Goal: Task Accomplishment & Management: Manage account settings

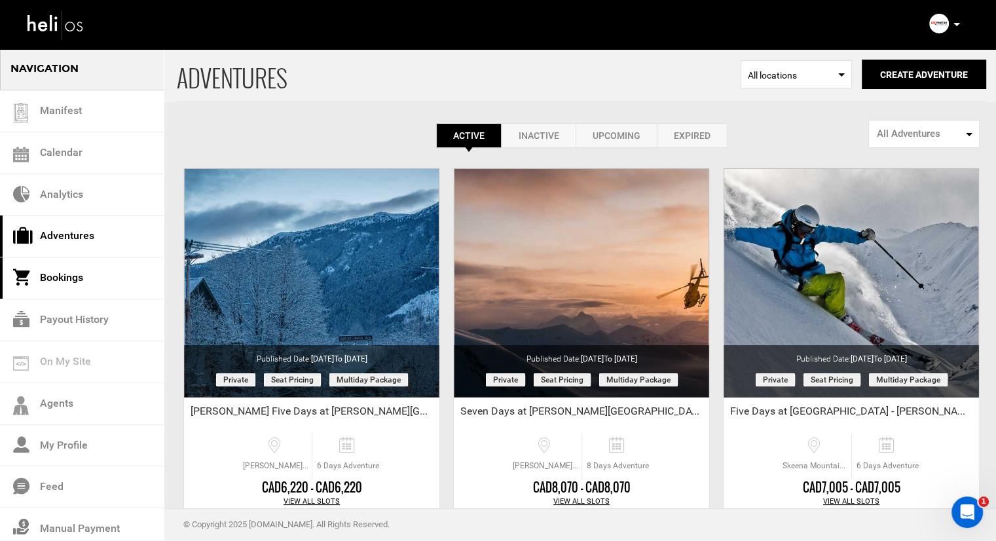
click at [64, 278] on link "Bookings" at bounding box center [82, 278] width 164 height 42
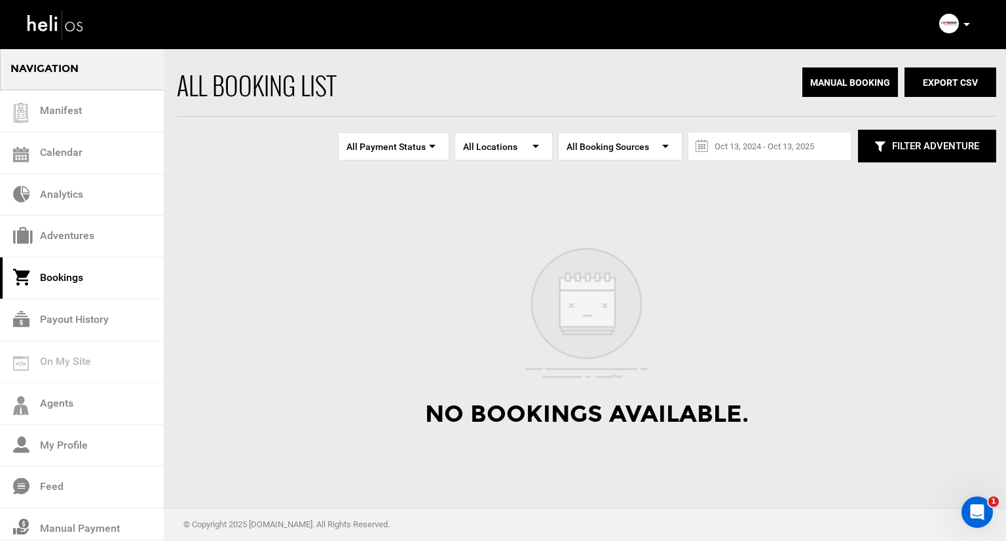
click at [904, 151] on button "Filter Adventure" at bounding box center [927, 146] width 138 height 33
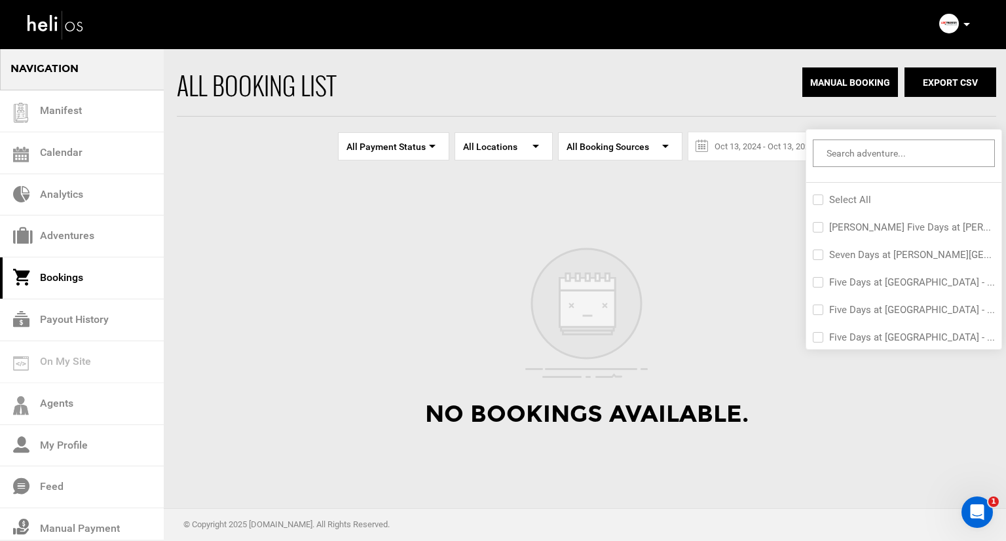
click at [240, 319] on div "No Bookings Available." at bounding box center [586, 316] width 819 height 268
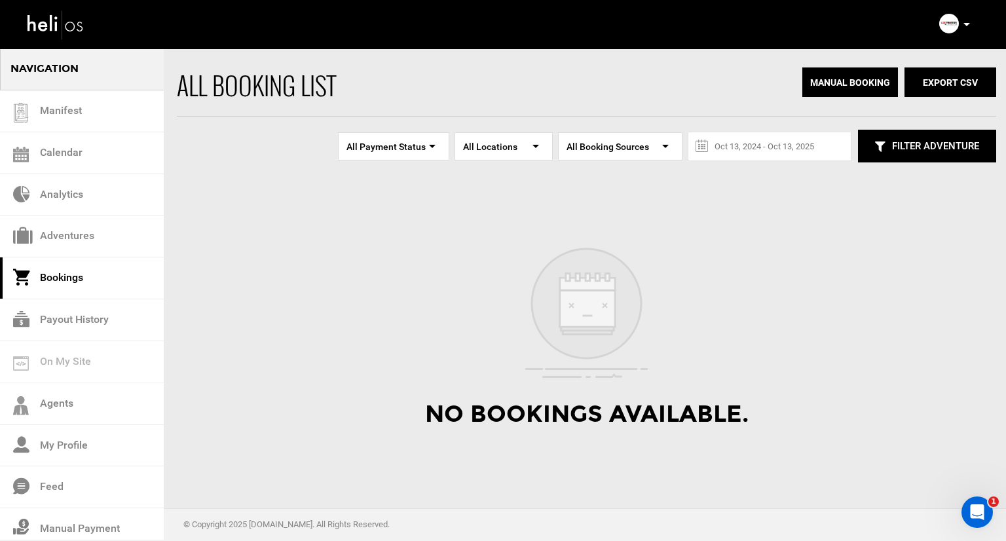
click at [416, 151] on span "All Payment Status" at bounding box center [393, 146] width 94 height 12
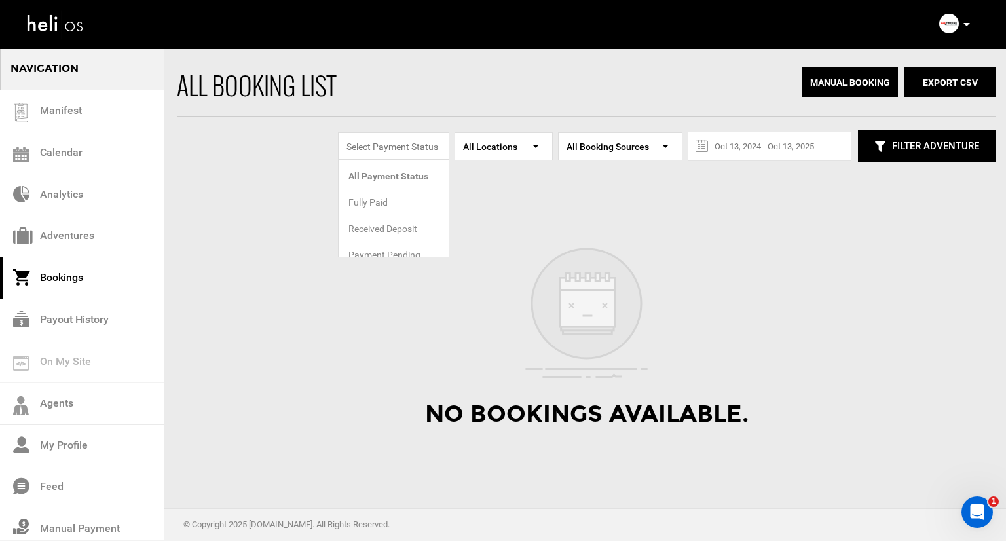
click at [515, 149] on span "All locations" at bounding box center [503, 146] width 81 height 12
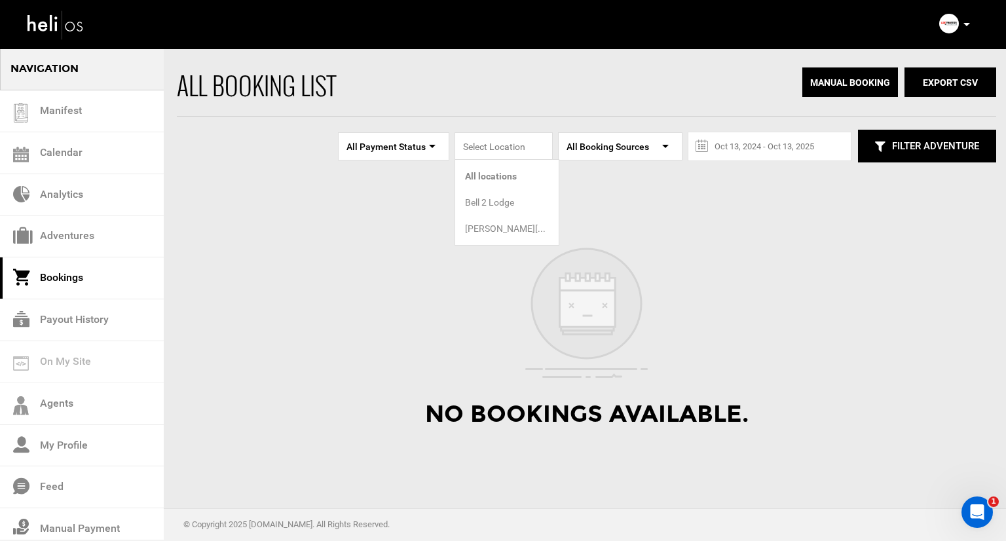
click at [488, 201] on div "Bell 2 Lodge" at bounding box center [507, 202] width 84 height 13
click at [520, 147] on span "Bell 2 Lodge" at bounding box center [503, 146] width 81 height 12
click at [496, 223] on div "[PERSON_NAME][GEOGRAPHIC_DATA]" at bounding box center [507, 228] width 84 height 13
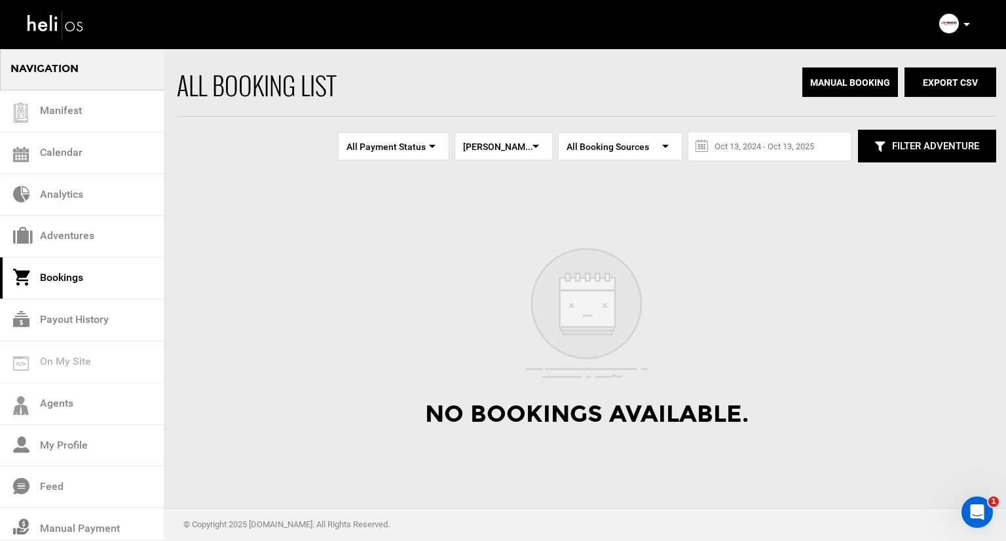
click at [529, 147] on span "[PERSON_NAME][GEOGRAPHIC_DATA]" at bounding box center [503, 146] width 81 height 12
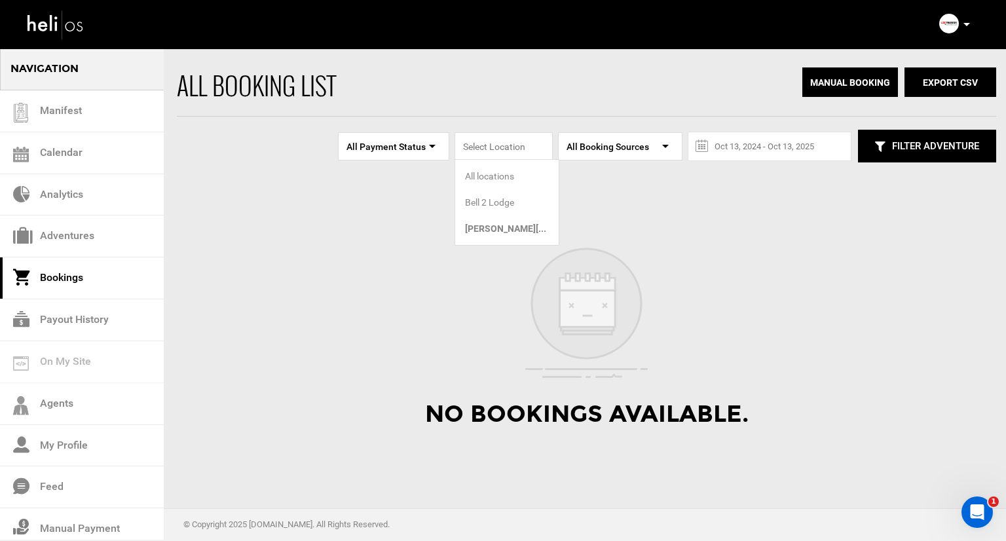
click at [508, 181] on div "All locations" at bounding box center [507, 176] width 84 height 13
click at [757, 150] on input "text" at bounding box center [769, 146] width 136 height 28
click at [758, 150] on input "text" at bounding box center [769, 146] width 136 height 28
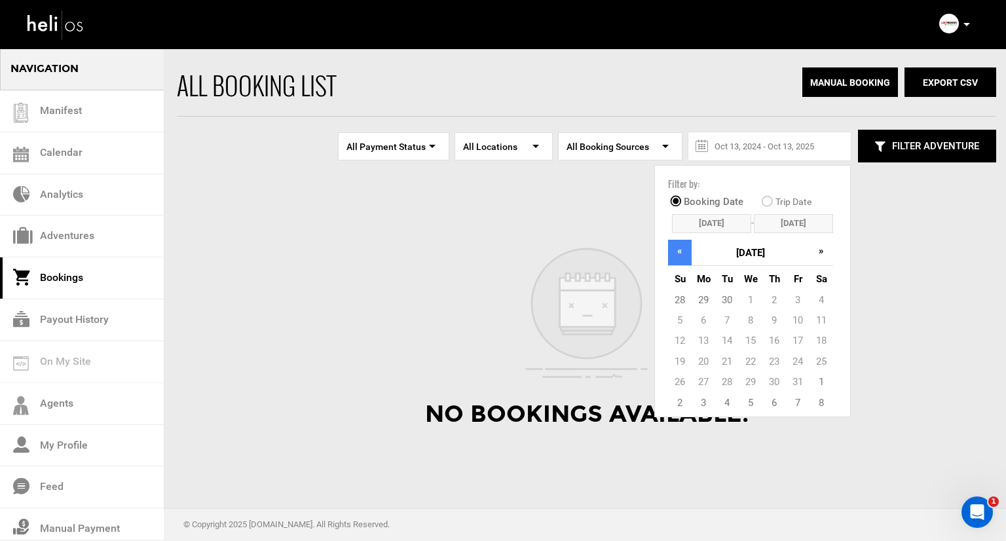
click at [686, 253] on th "«" at bounding box center [680, 253] width 24 height 26
click at [700, 236] on ul "Filter by: Booking Date Trip Date [DATE] - [DATE] « [DATE] » Su Mo Tu We Th Fr …" at bounding box center [752, 289] width 195 height 247
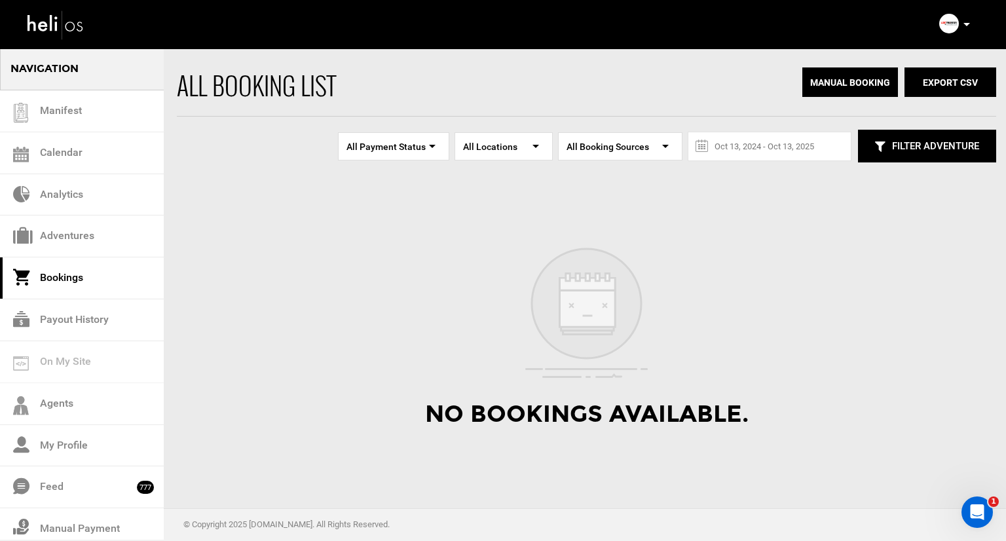
click at [708, 221] on div "No Bookings Available." at bounding box center [586, 316] width 819 height 268
click at [698, 142] on icon at bounding box center [701, 145] width 13 height 19
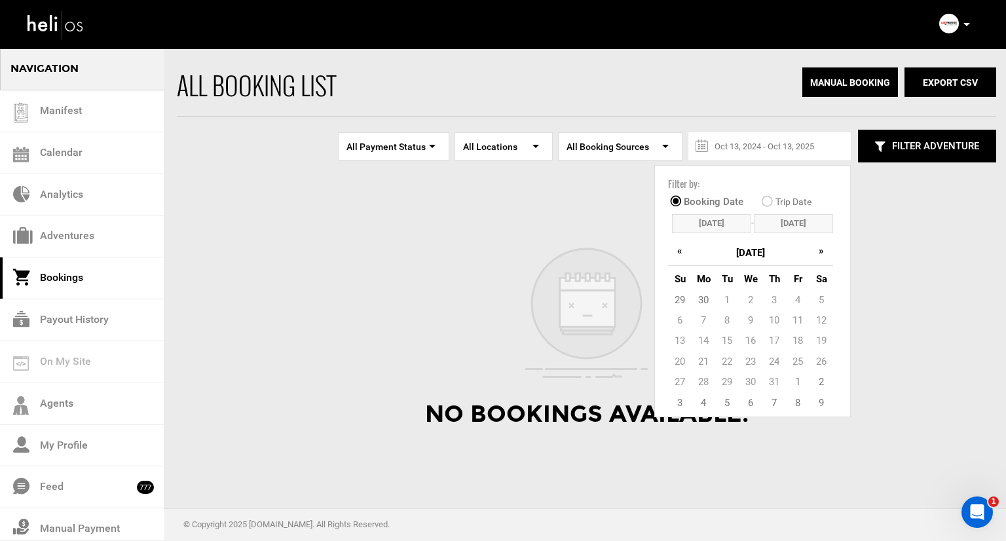
click at [700, 224] on input "[DATE]" at bounding box center [711, 223] width 79 height 19
click at [676, 297] on td "29" at bounding box center [680, 300] width 24 height 20
type input "[DATE]"
click at [815, 252] on th "»" at bounding box center [821, 253] width 24 height 26
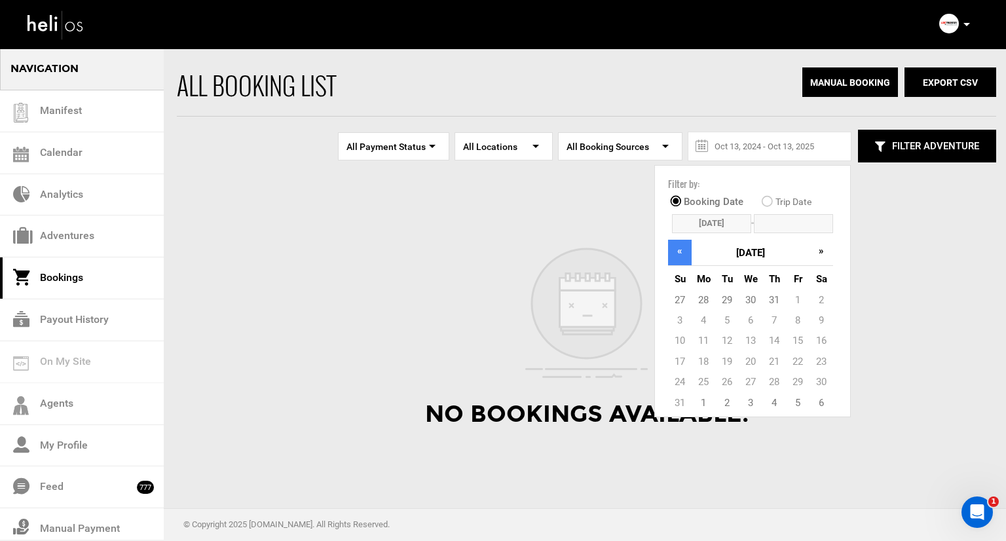
click at [678, 253] on th "«" at bounding box center [680, 253] width 24 height 26
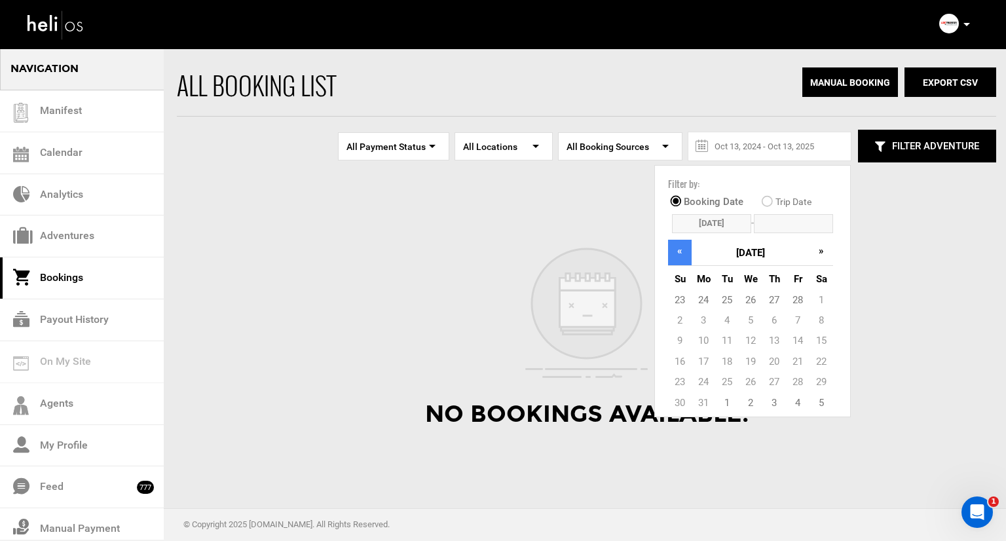
click at [678, 253] on th "«" at bounding box center [680, 253] width 24 height 26
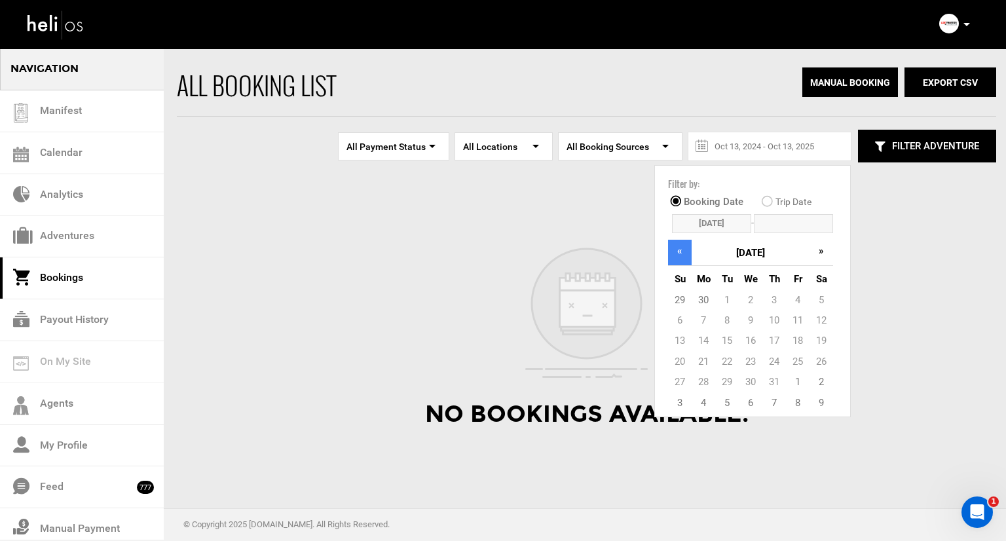
click at [678, 253] on th "«" at bounding box center [680, 253] width 24 height 26
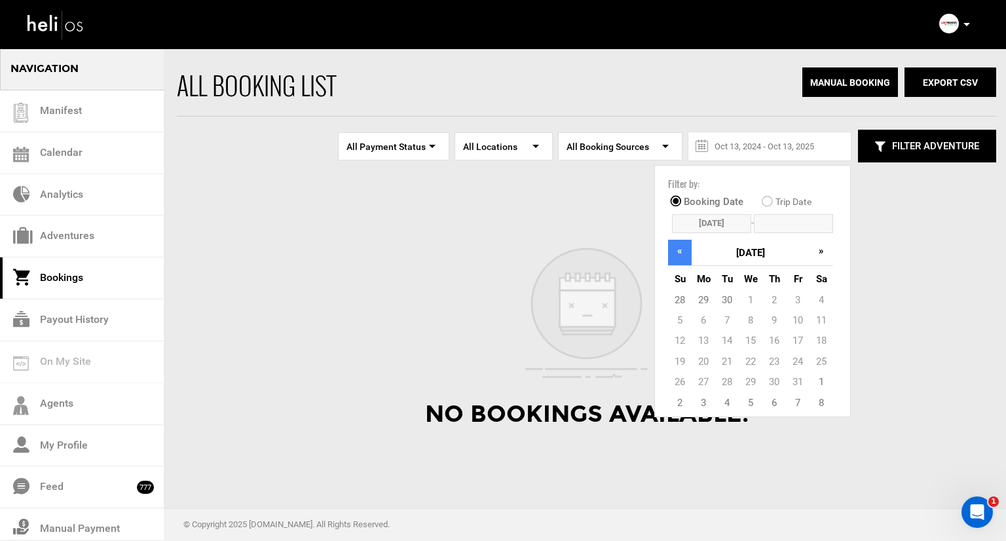
click at [678, 253] on th "«" at bounding box center [680, 253] width 24 height 26
click at [699, 293] on td "1" at bounding box center [703, 300] width 24 height 20
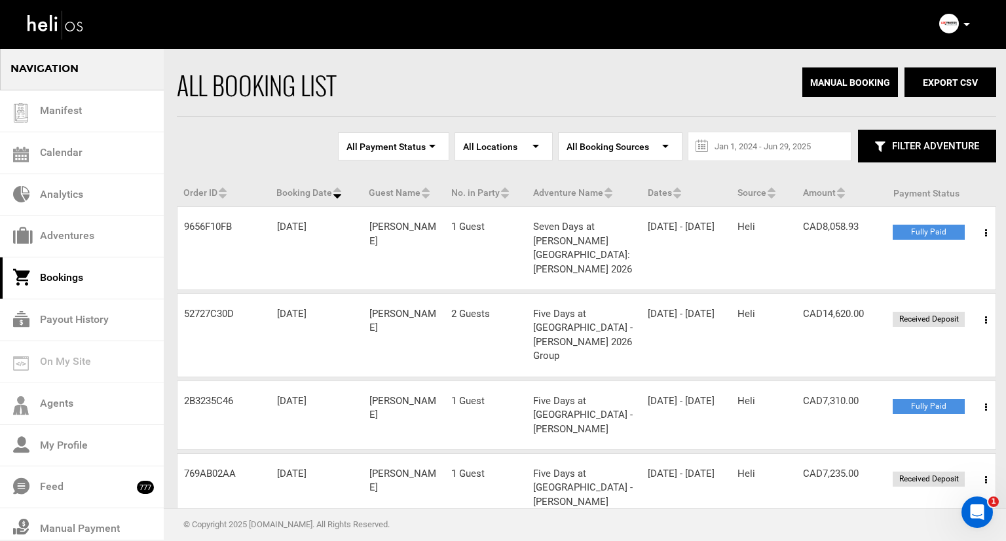
click at [788, 307] on div "Source Heli" at bounding box center [763, 314] width 65 height 14
click at [856, 307] on div "Amount CAD14,620.00" at bounding box center [841, 314] width 90 height 14
click at [985, 316] on icon at bounding box center [986, 320] width 2 height 9
click at [924, 344] on link "View Details" at bounding box center [938, 360] width 130 height 33
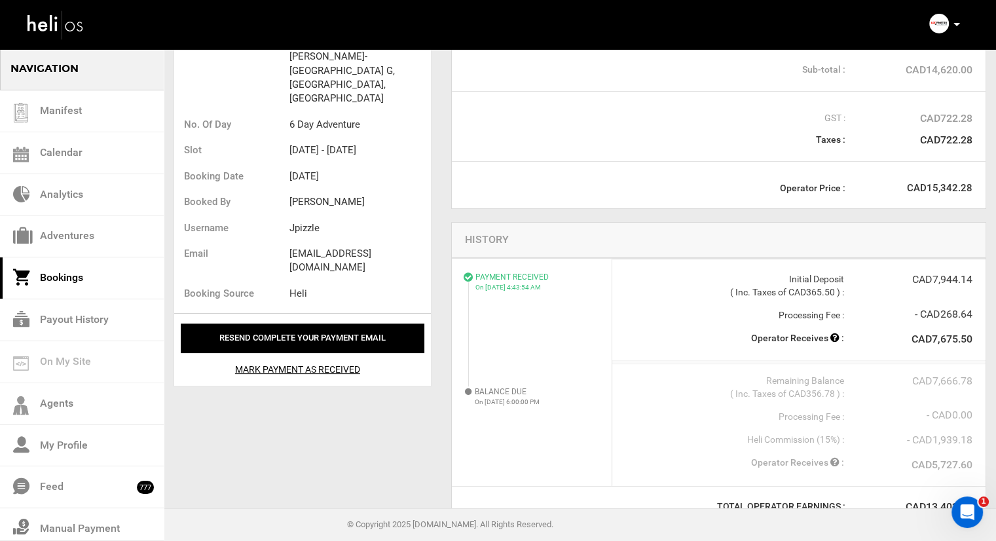
scroll to position [327, 0]
